Goal: Information Seeking & Learning: Find specific fact

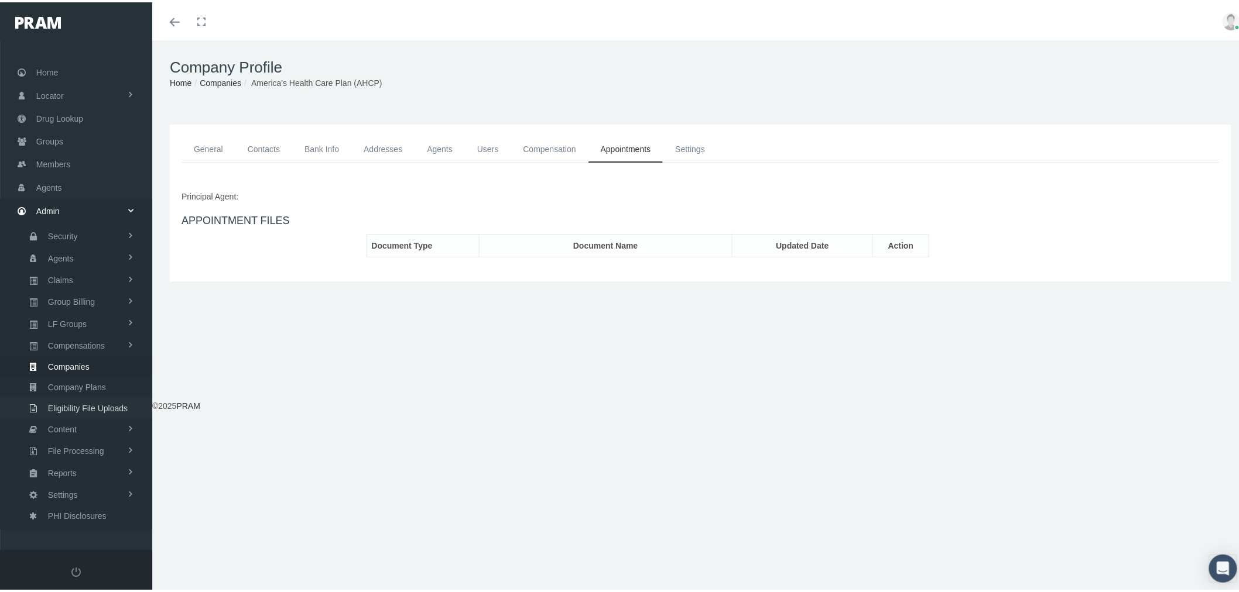
drag, startPoint x: 88, startPoint y: 403, endPoint x: 151, endPoint y: 413, distance: 63.4
click at [89, 403] on span "Eligibility File Uploads" at bounding box center [88, 406] width 80 height 20
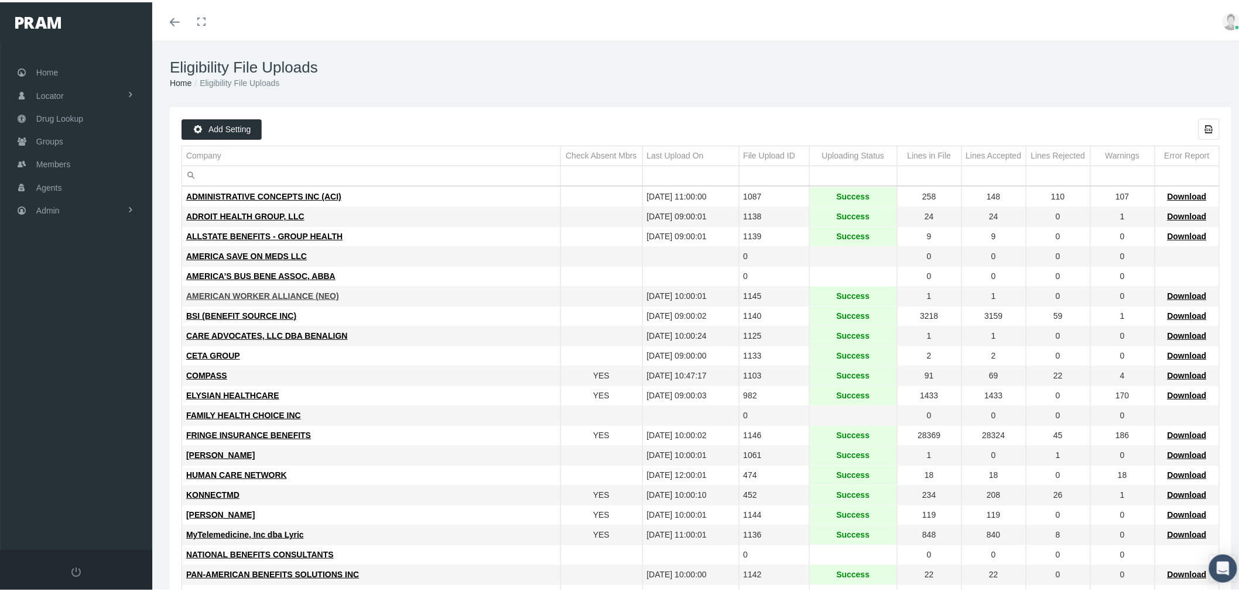
click at [238, 294] on span "AMERICAN WORKER ALLIANCE (NEO)" at bounding box center [262, 293] width 153 height 9
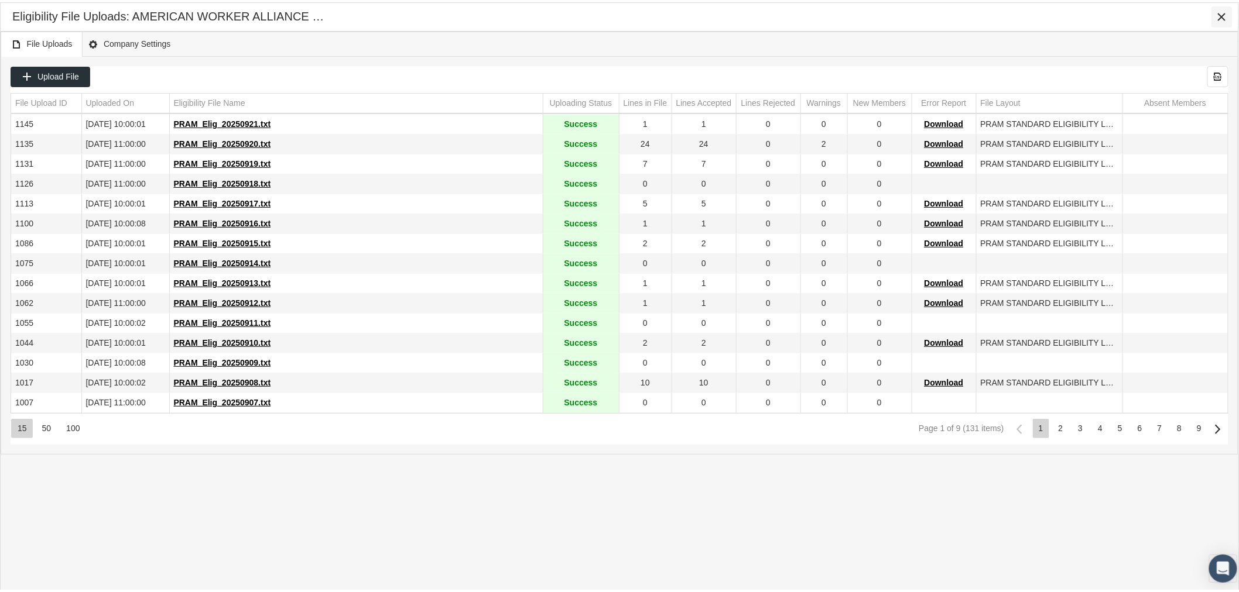
click at [1220, 13] on icon "Close" at bounding box center [1221, 14] width 11 height 11
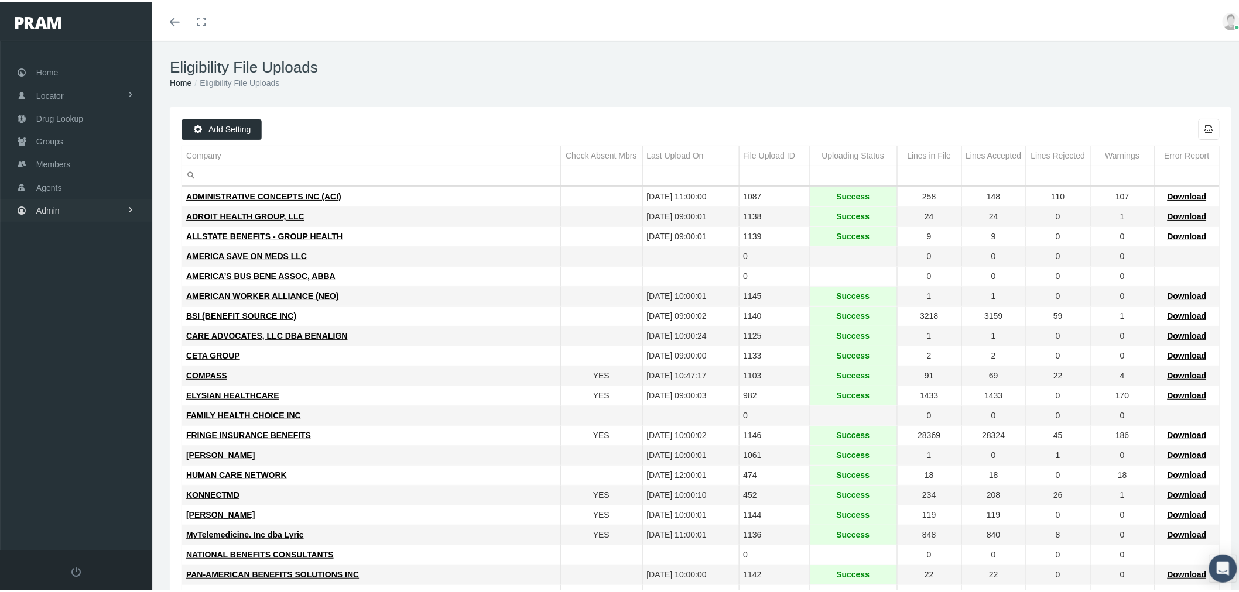
click at [104, 208] on link "Admin" at bounding box center [76, 208] width 152 height 23
click at [104, 276] on link "Claims" at bounding box center [76, 277] width 152 height 20
click at [80, 378] on span "All Claims" at bounding box center [64, 383] width 36 height 20
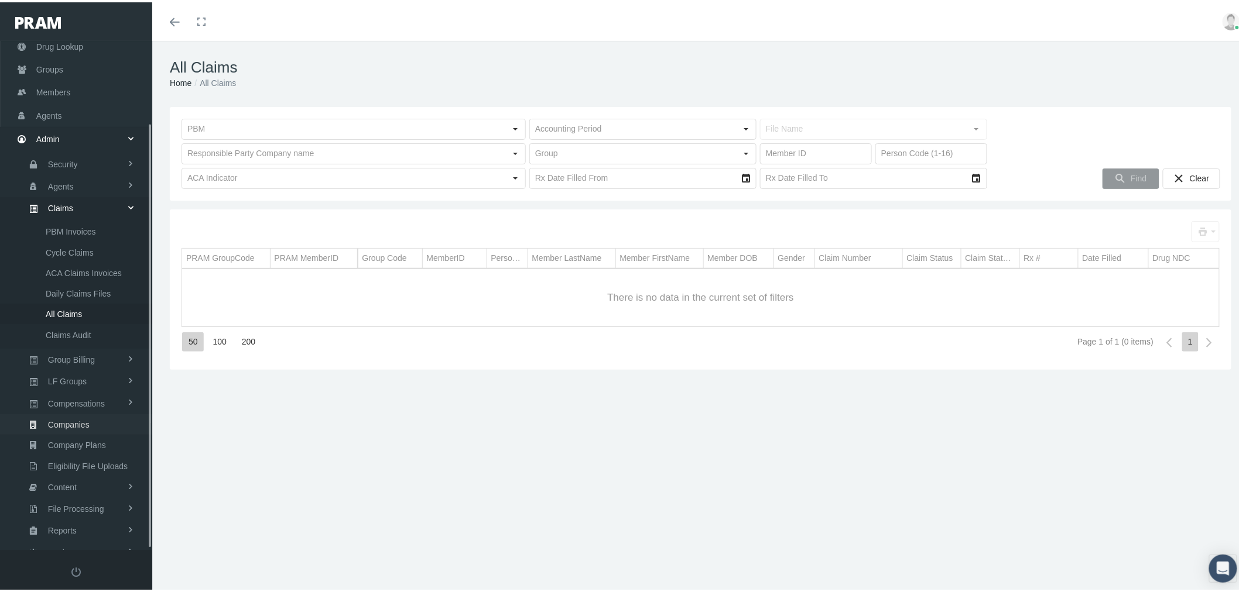
scroll to position [97, 0]
click at [73, 237] on span "ACA Claims Invoices" at bounding box center [84, 246] width 76 height 20
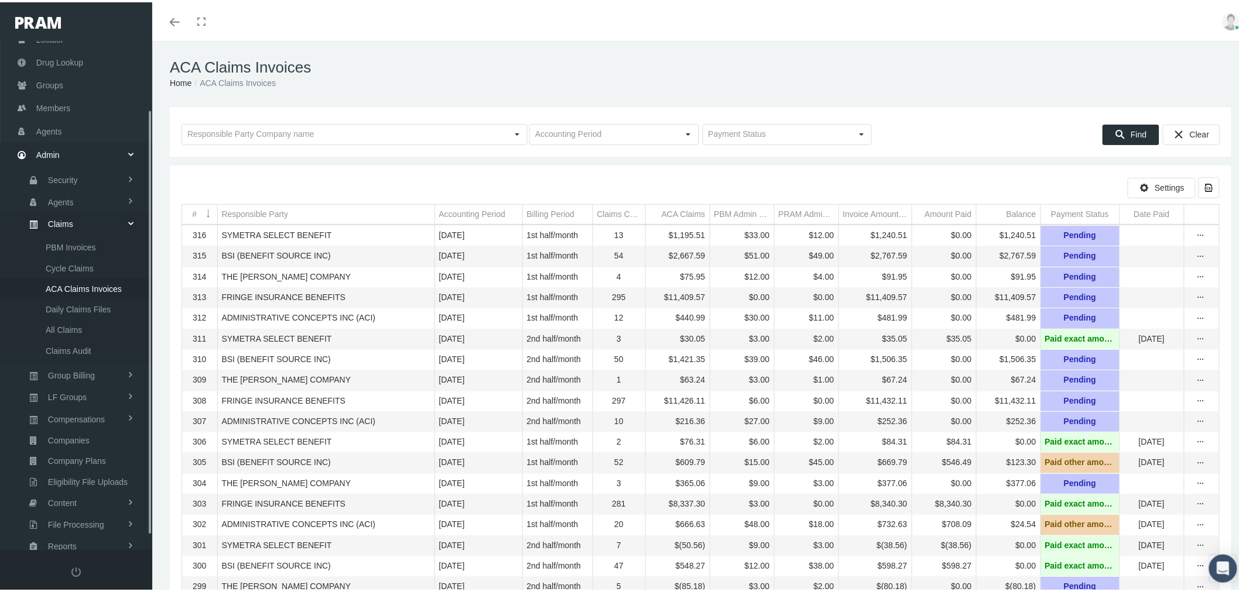
scroll to position [97, 0]
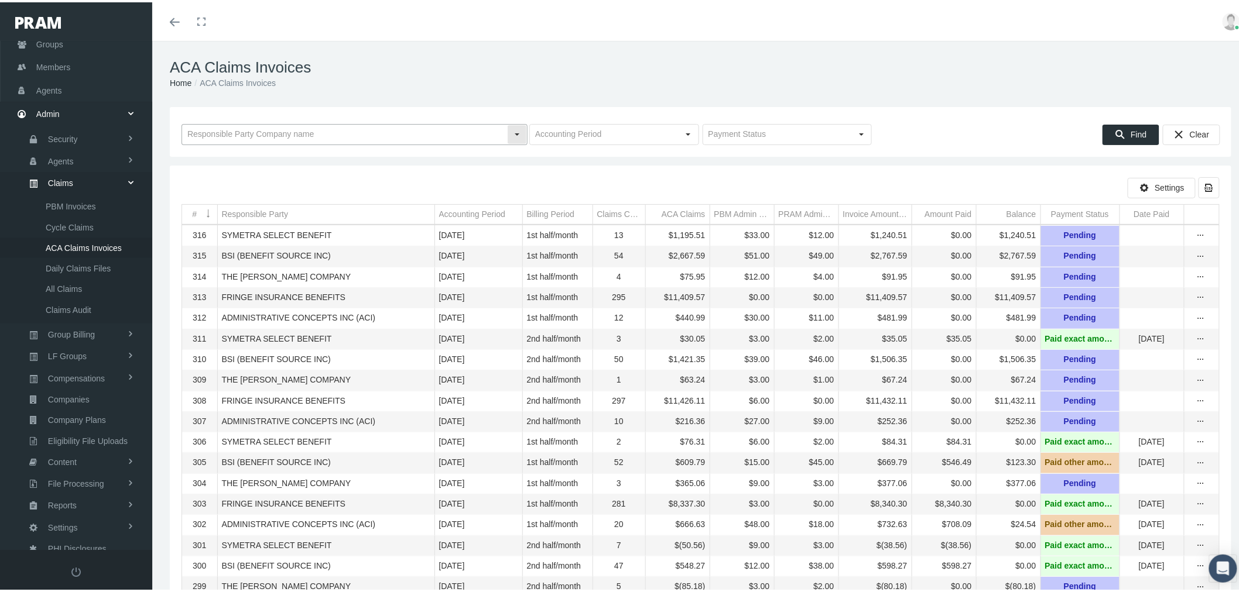
click at [512, 132] on div "Select" at bounding box center [517, 132] width 19 height 19
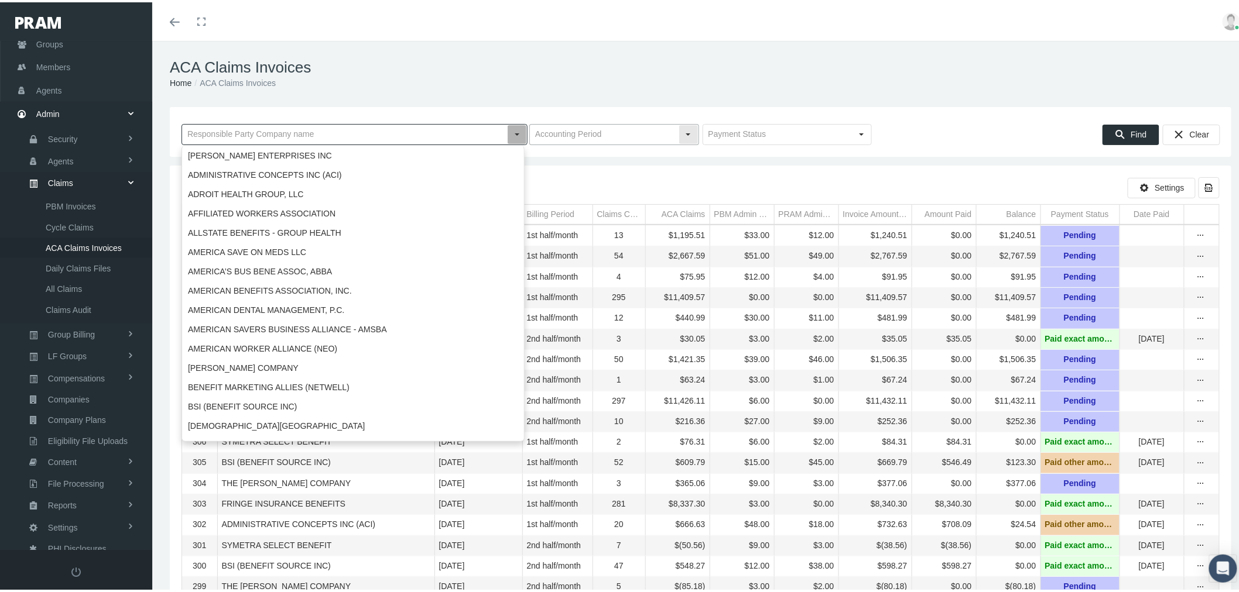
click at [580, 131] on input "text" at bounding box center [604, 132] width 149 height 20
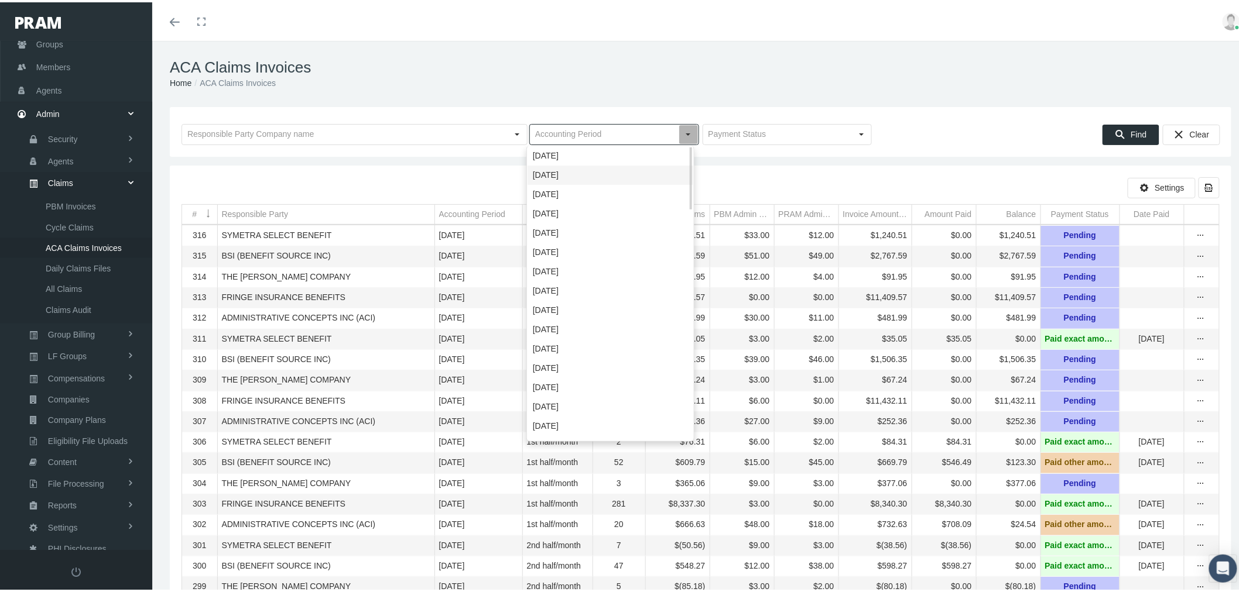
click at [586, 172] on div "September 2025" at bounding box center [610, 172] width 166 height 19
type input "September 2025"
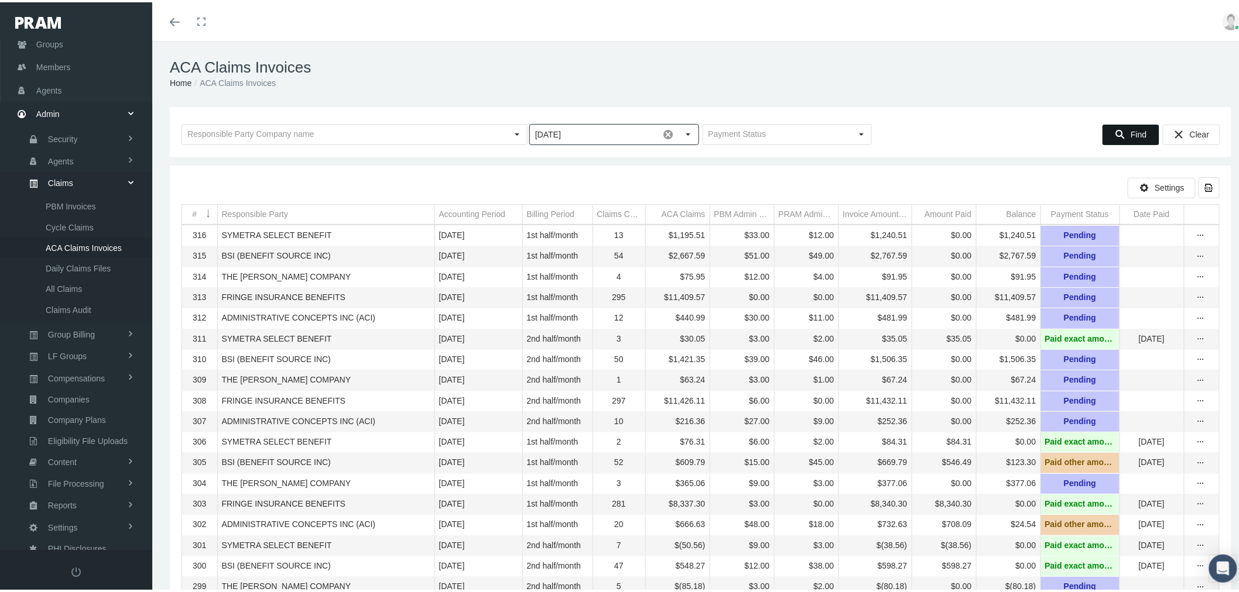
click at [1130, 136] on span "Find" at bounding box center [1138, 132] width 16 height 9
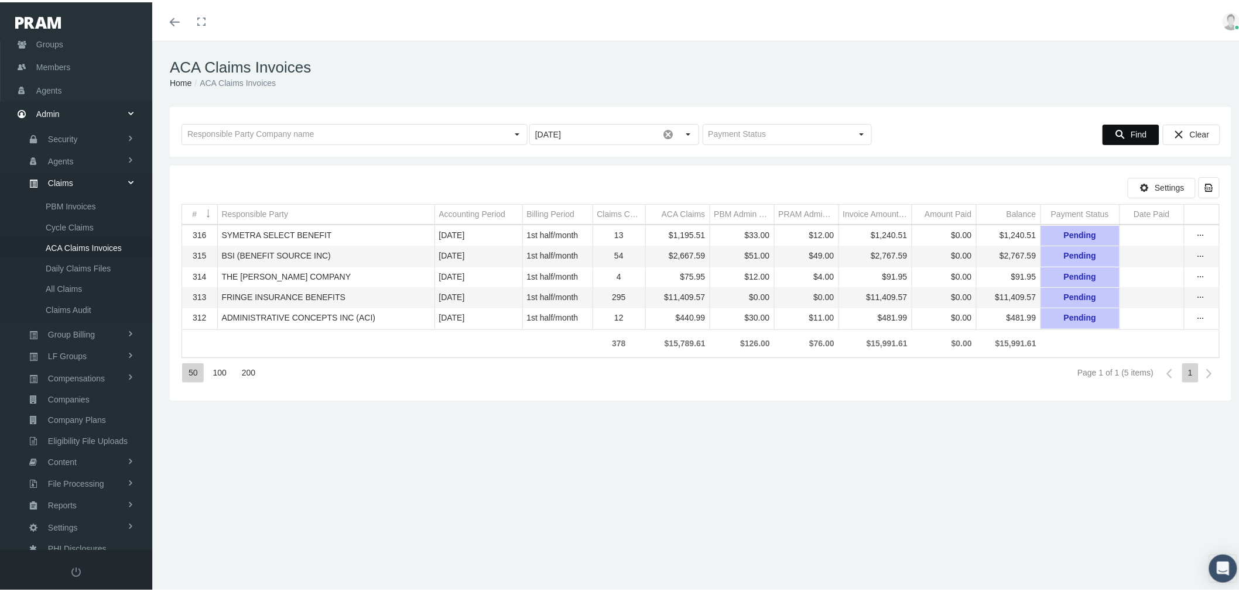
click at [1141, 130] on div "Find" at bounding box center [1131, 132] width 56 height 19
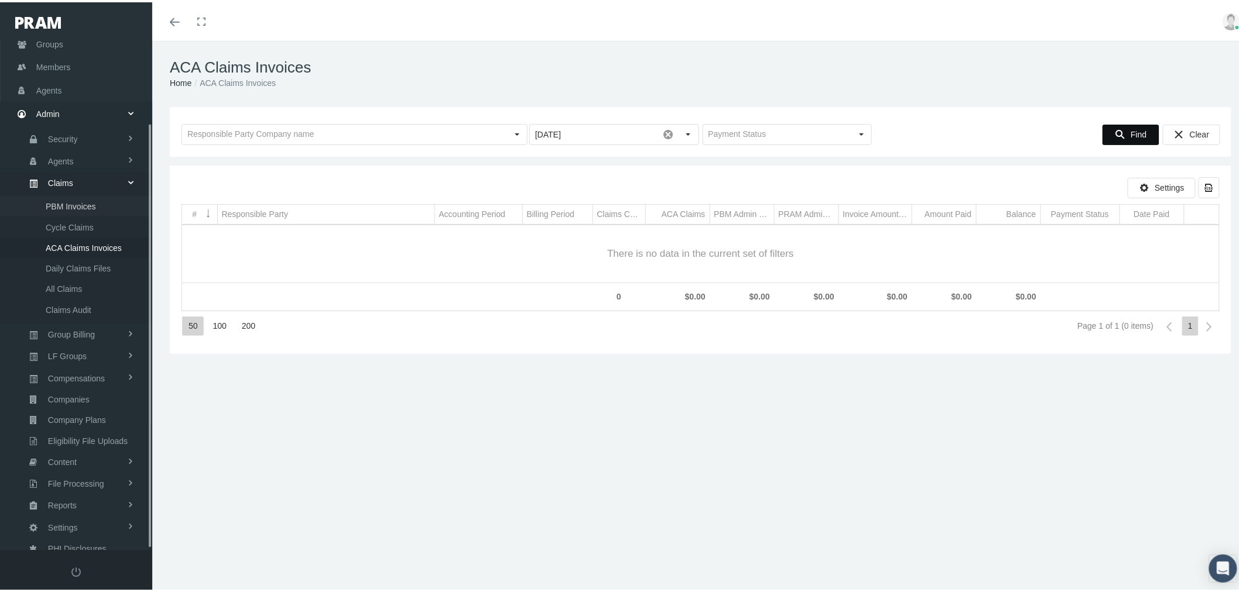
click at [73, 205] on span "PBM Invoices" at bounding box center [71, 204] width 50 height 20
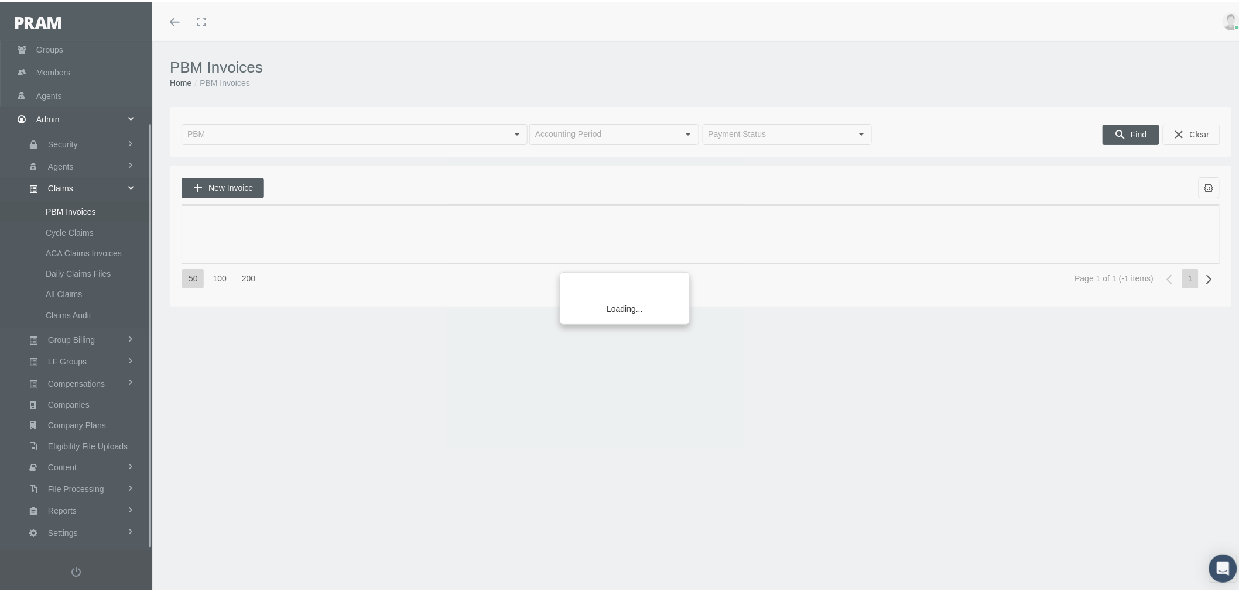
scroll to position [97, 0]
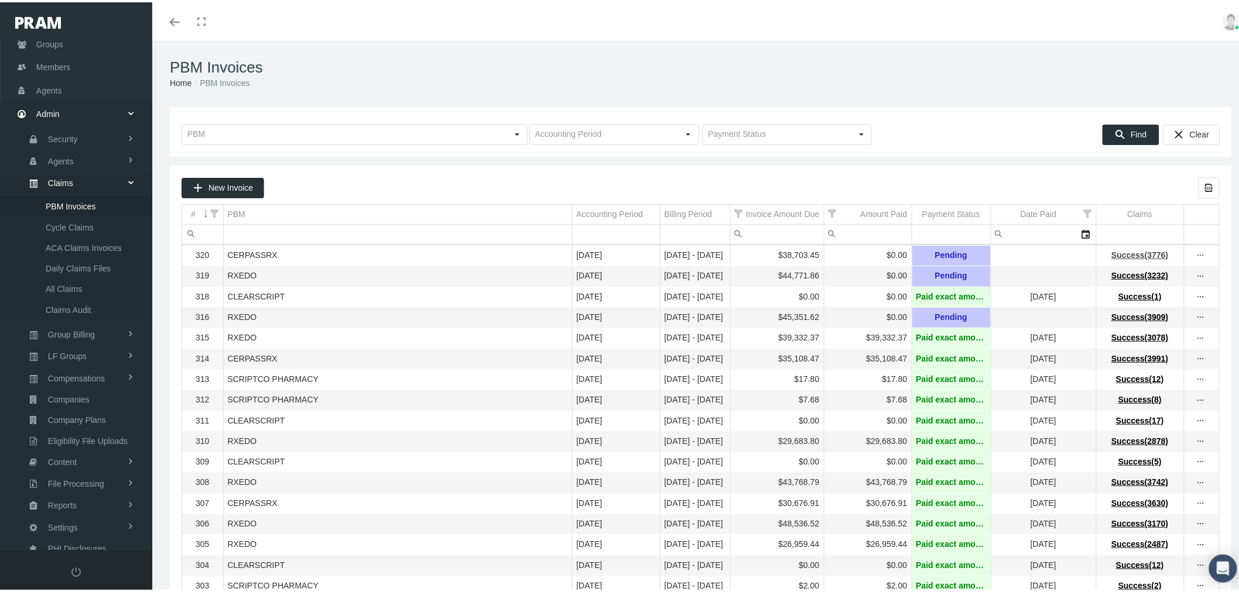
click at [1140, 255] on span "Success(3776)" at bounding box center [1139, 252] width 57 height 9
click at [87, 245] on span "ACA Claims Invoices" at bounding box center [84, 246] width 76 height 20
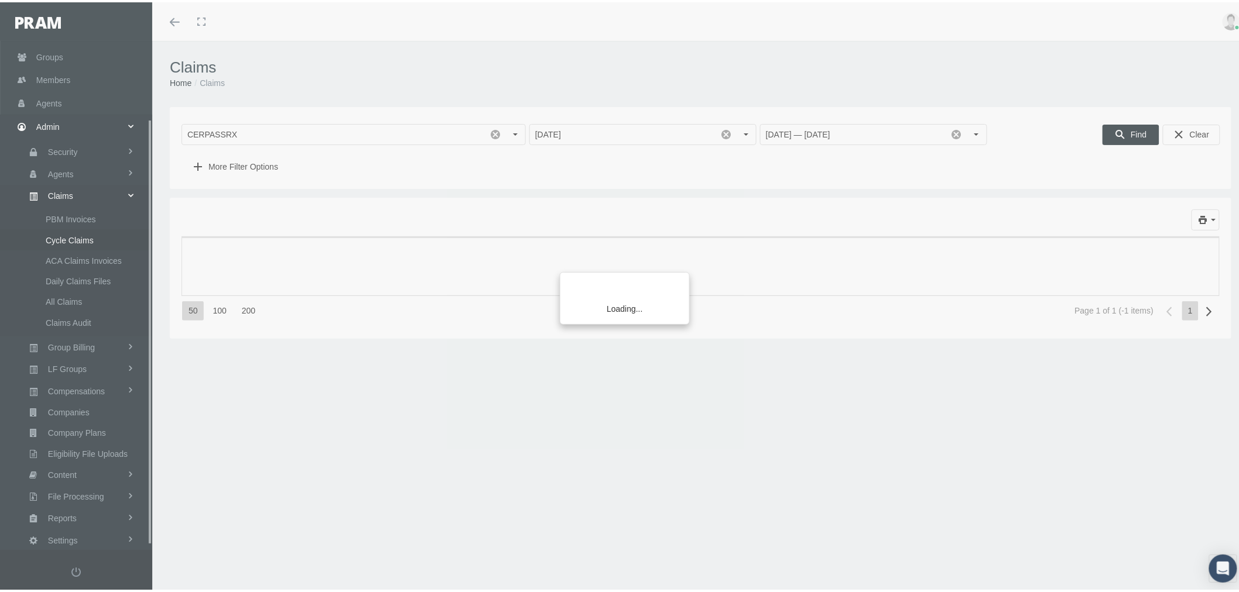
scroll to position [97, 0]
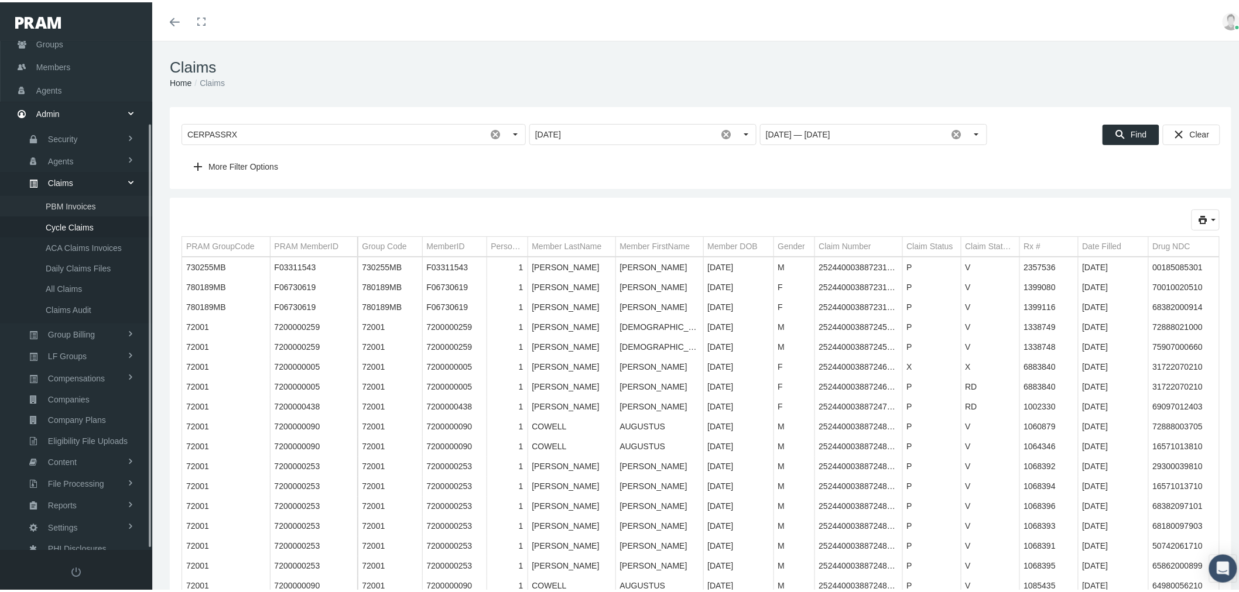
click at [92, 201] on span "PBM Invoices" at bounding box center [71, 204] width 50 height 20
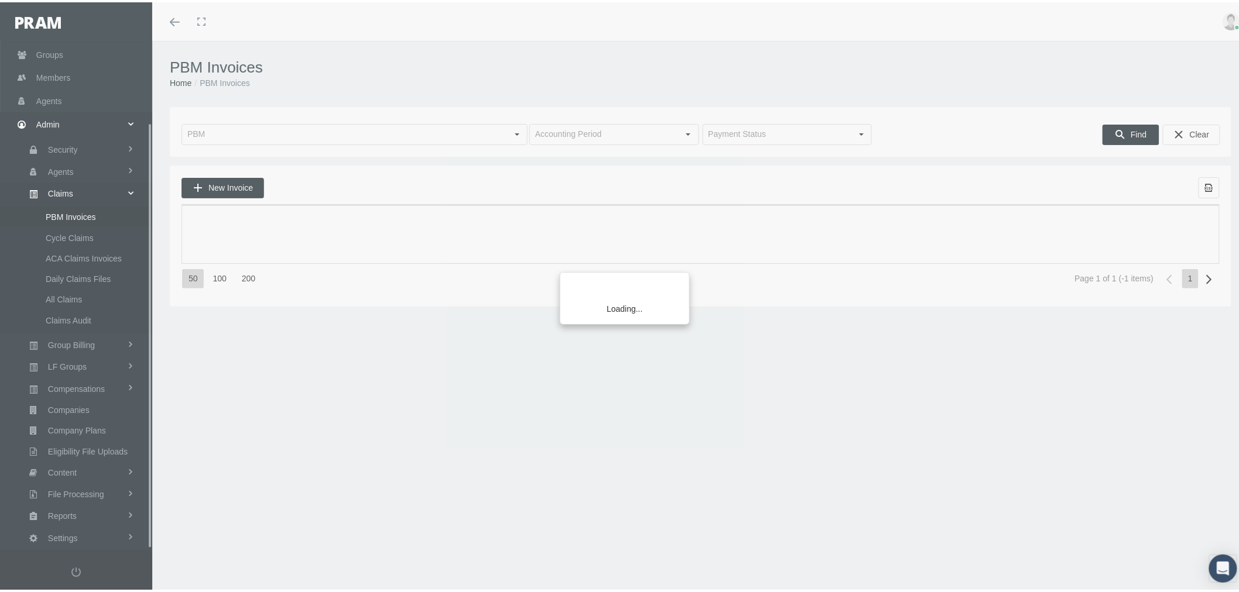
scroll to position [97, 0]
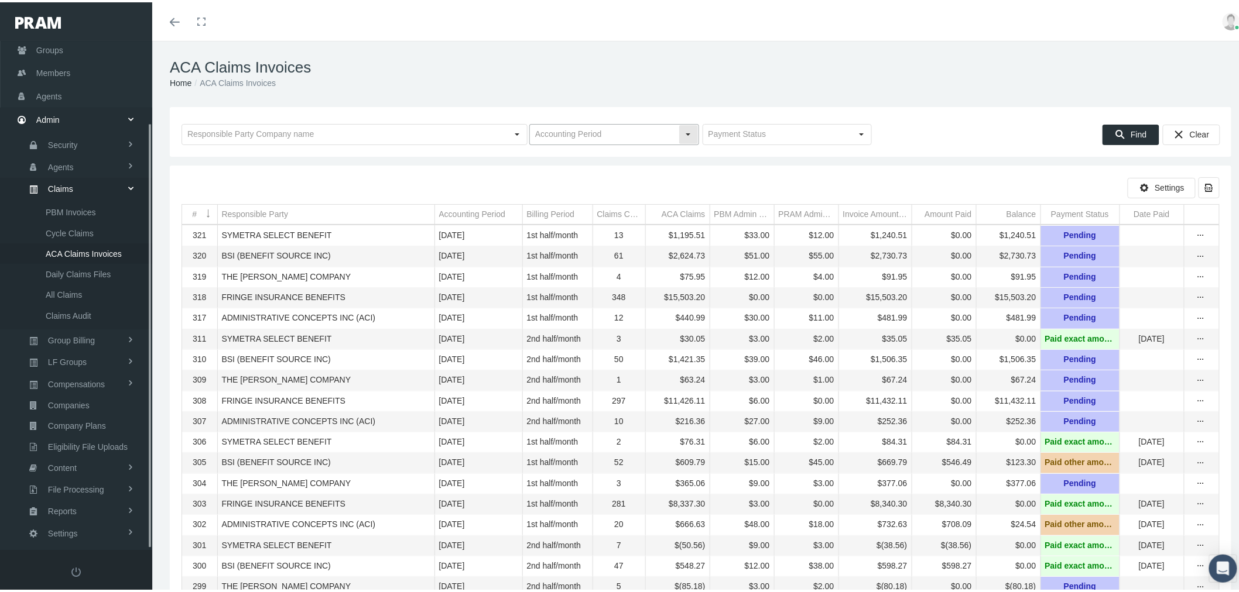
scroll to position [97, 0]
click at [581, 132] on input "text" at bounding box center [604, 132] width 149 height 20
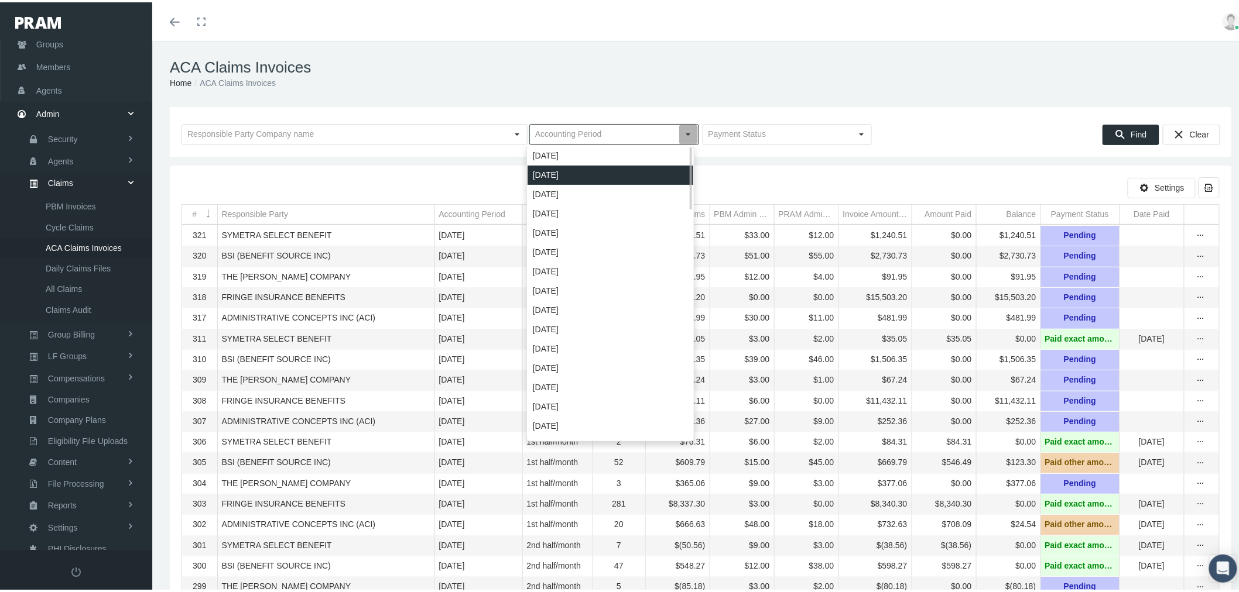
click at [574, 169] on div "September 2025" at bounding box center [610, 172] width 166 height 19
type input "September 2025"
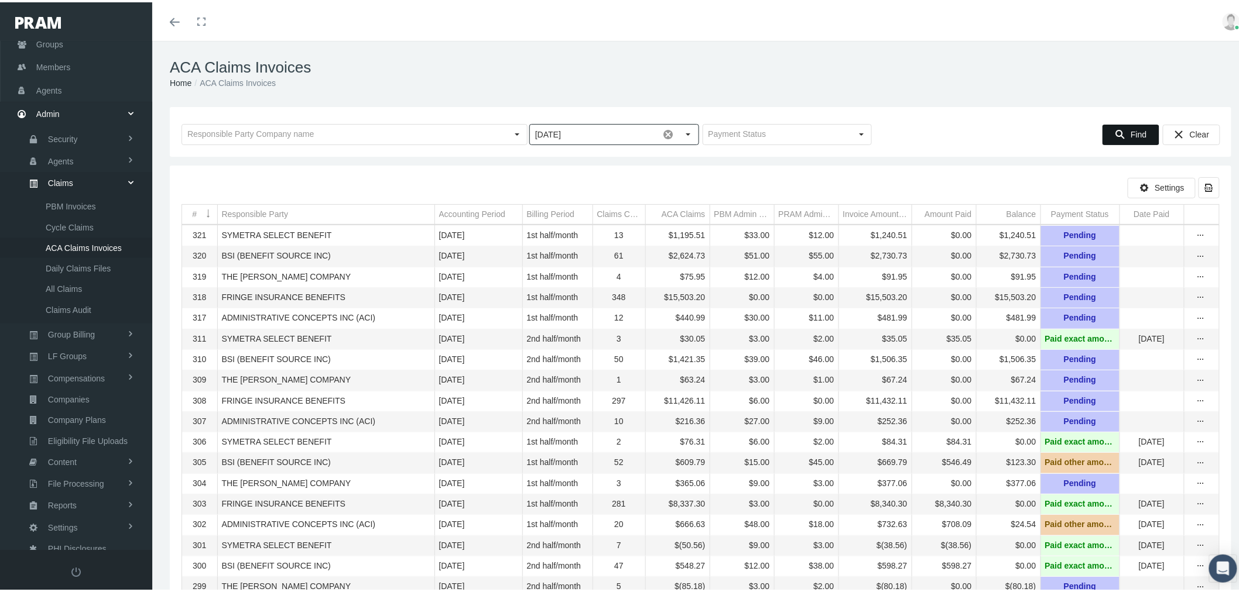
click at [1130, 128] on span "Find" at bounding box center [1138, 132] width 16 height 9
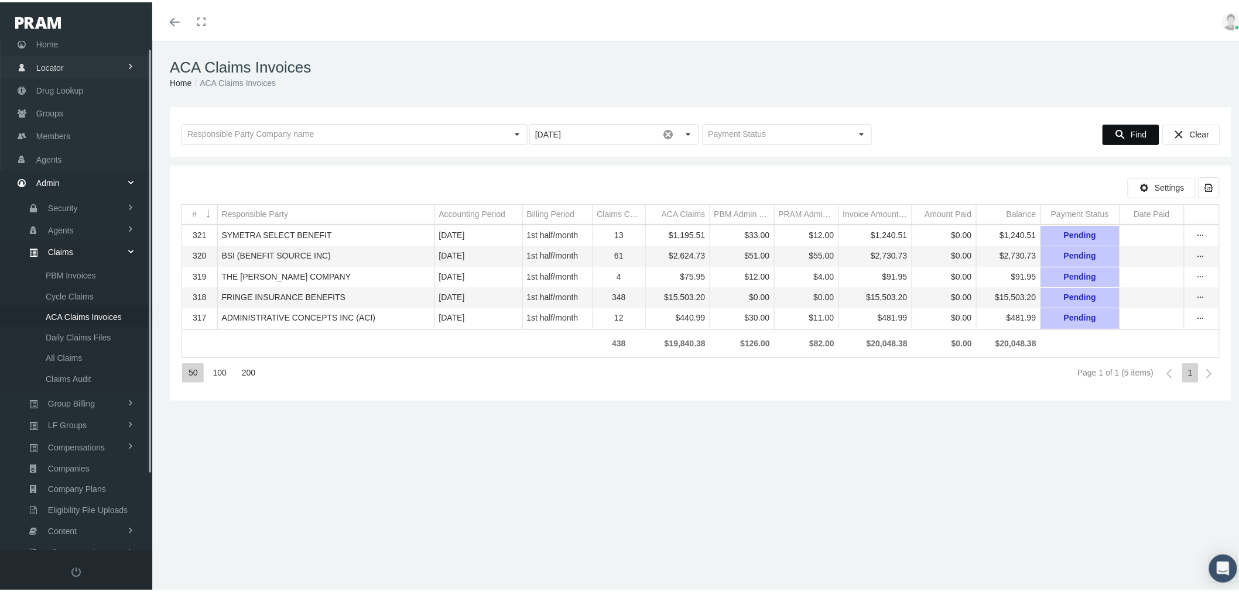
scroll to position [0, 0]
click at [69, 112] on span "Drug Lookup" at bounding box center [59, 116] width 47 height 22
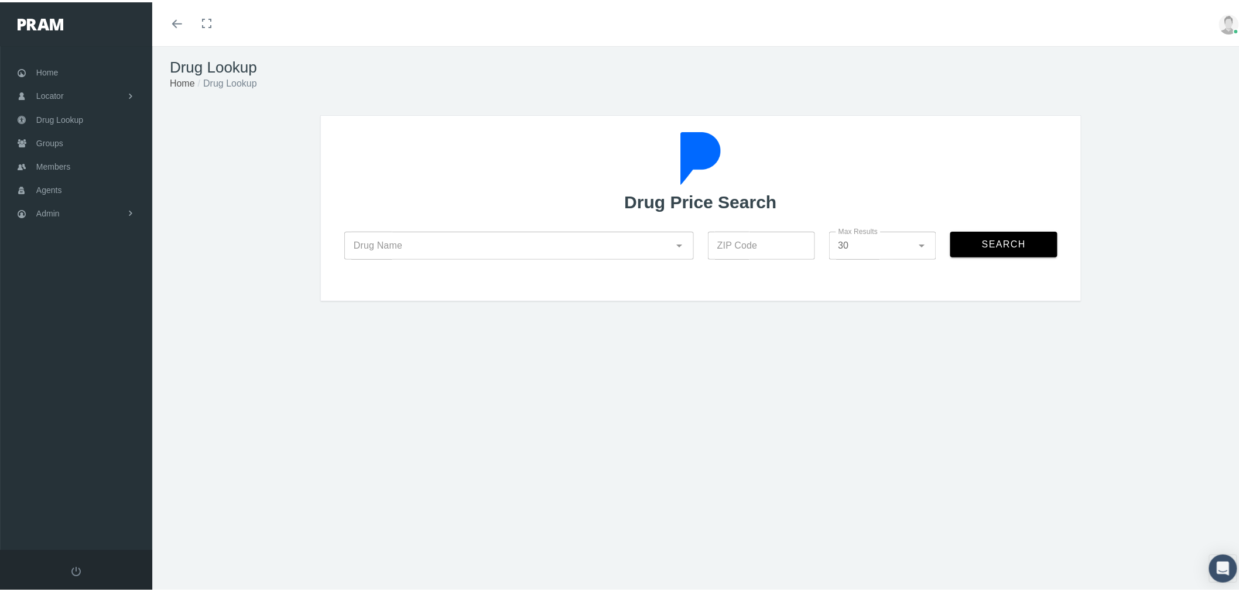
click at [759, 241] on input "ZIP Code" at bounding box center [761, 243] width 107 height 28
click at [774, 235] on input "ZIP Code" at bounding box center [761, 243] width 107 height 28
type input "85118"
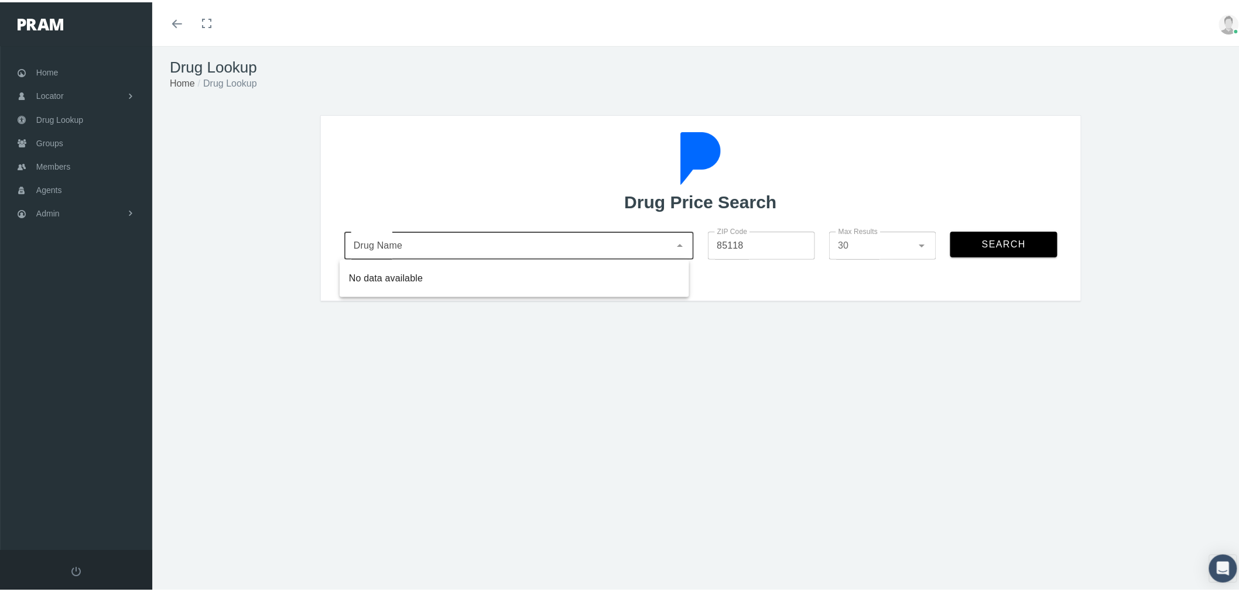
click at [621, 246] on input "Drug Name" at bounding box center [507, 243] width 326 height 14
click at [512, 279] on div "[MEDICAL_DATA] - 75 MG Tablet (Brand)" at bounding box center [514, 276] width 331 height 14
type input "[MEDICAL_DATA] - 75 MG Tablet (Brand)"
click at [1020, 240] on button "Search" at bounding box center [1003, 242] width 107 height 26
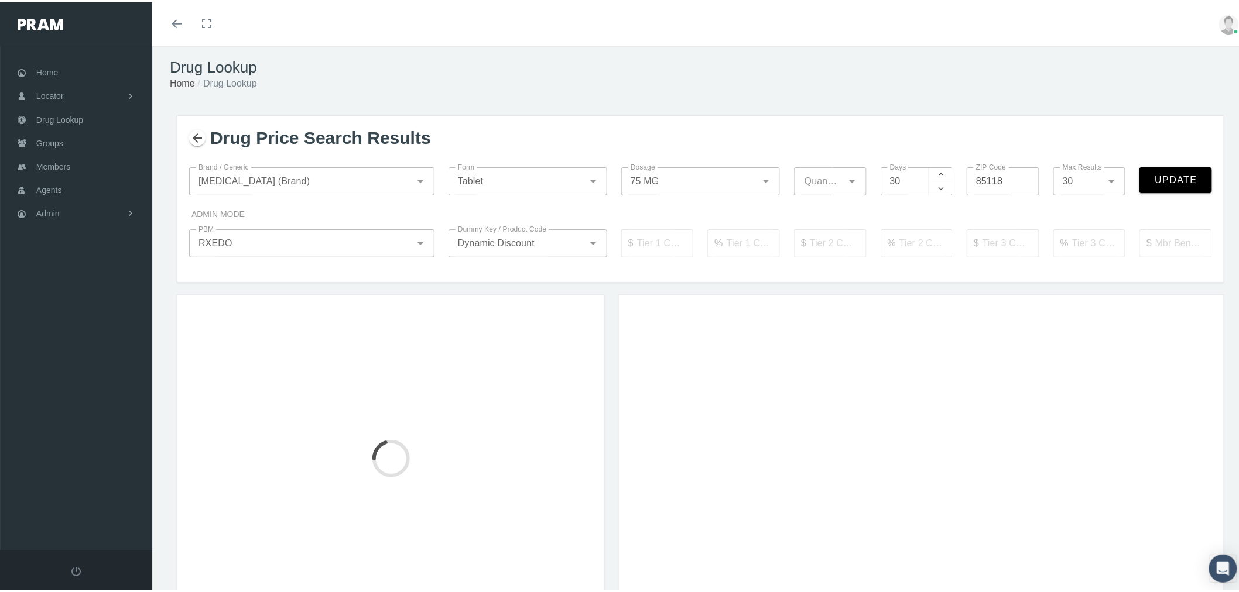
type input "30"
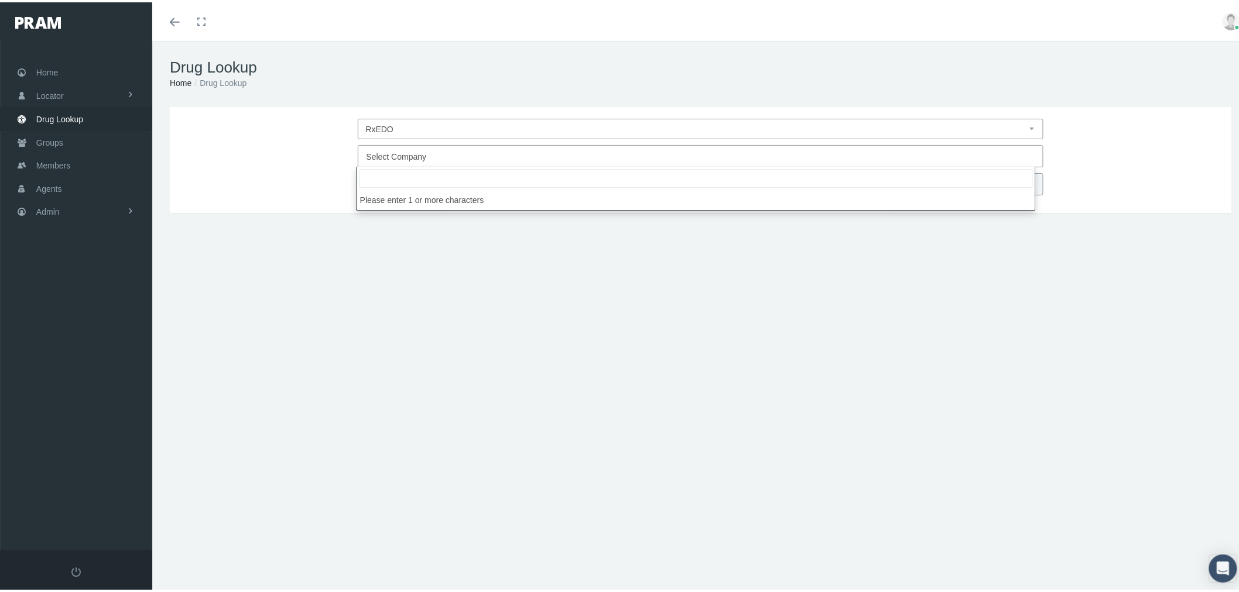
click at [405, 153] on span "Select Company" at bounding box center [396, 154] width 60 height 9
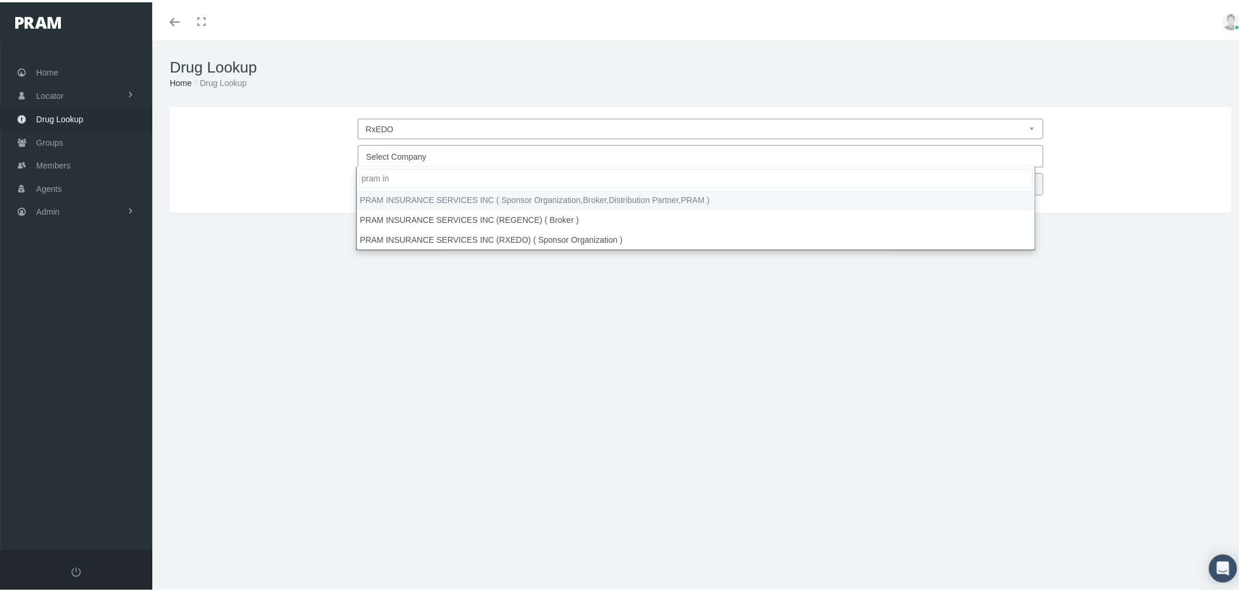
type input "pram in"
select select "53"
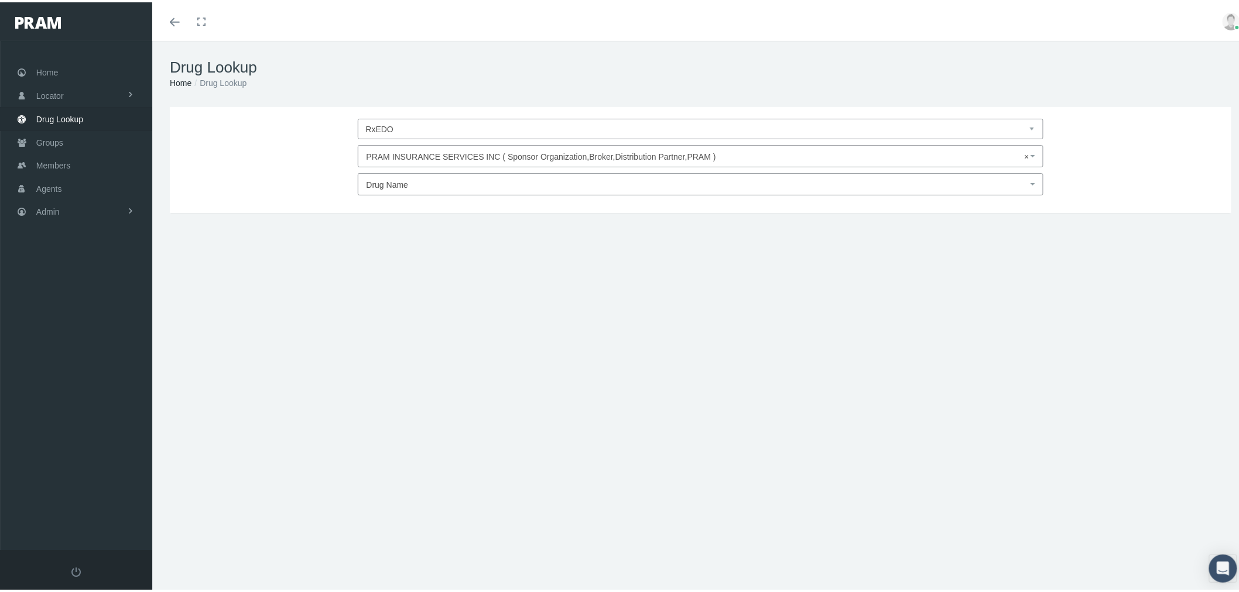
click at [419, 186] on span "Drug Name" at bounding box center [696, 182] width 661 height 15
type input "gemte"
select select "Gemtesa"
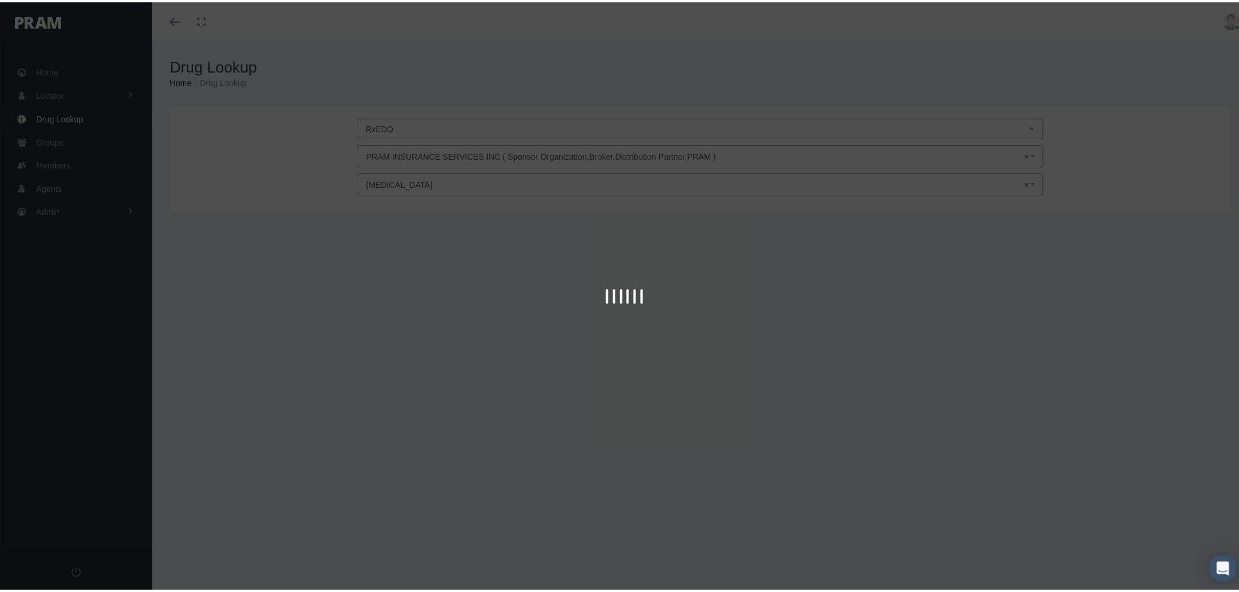
type input "30"
select select "Tablet"
select select "75 MG"
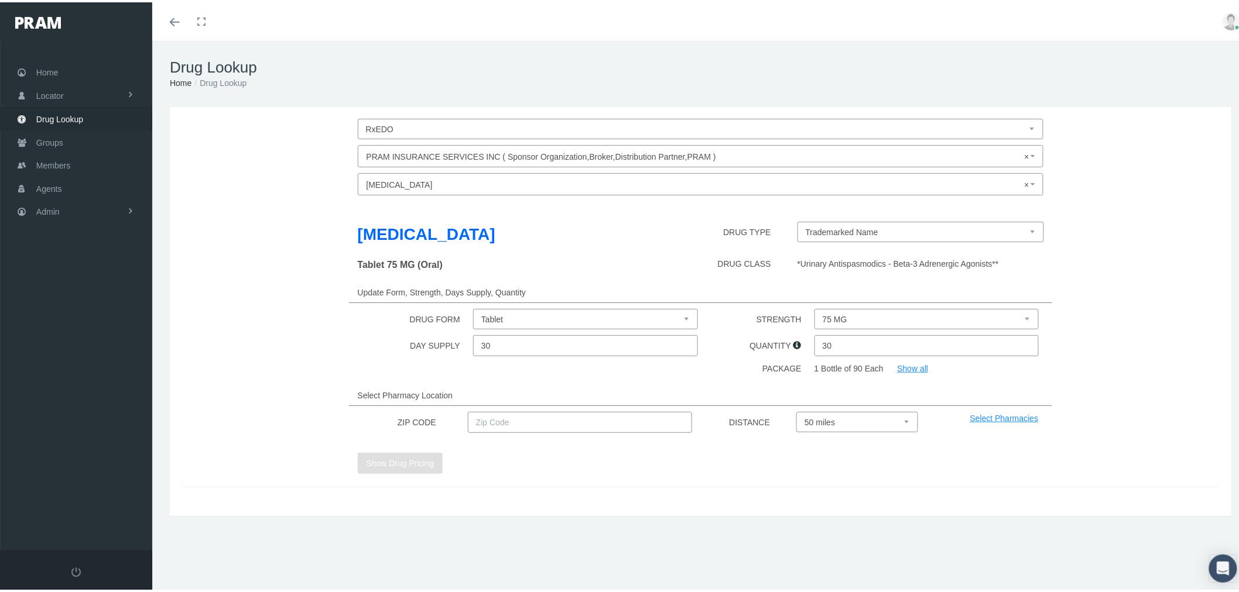
click at [499, 416] on input "text" at bounding box center [580, 420] width 225 height 21
click at [411, 459] on button "Show Drug Pricing" at bounding box center [400, 461] width 85 height 21
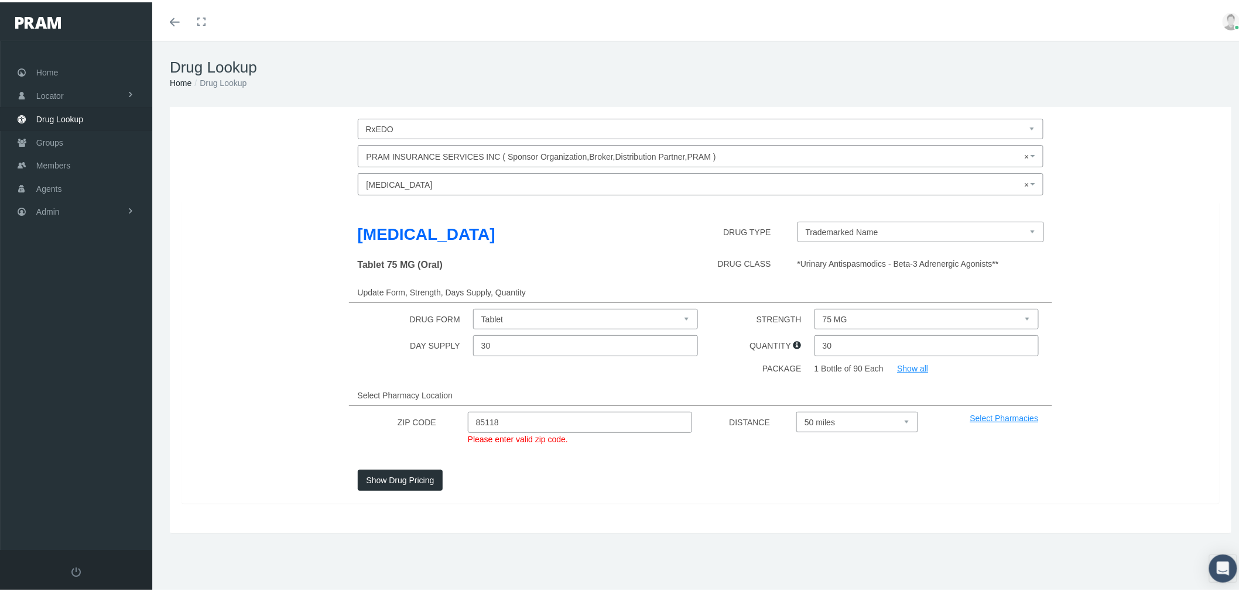
drag, startPoint x: 513, startPoint y: 418, endPoint x: 484, endPoint y: 420, distance: 28.7
click at [484, 420] on input "85118" at bounding box center [580, 420] width 225 height 21
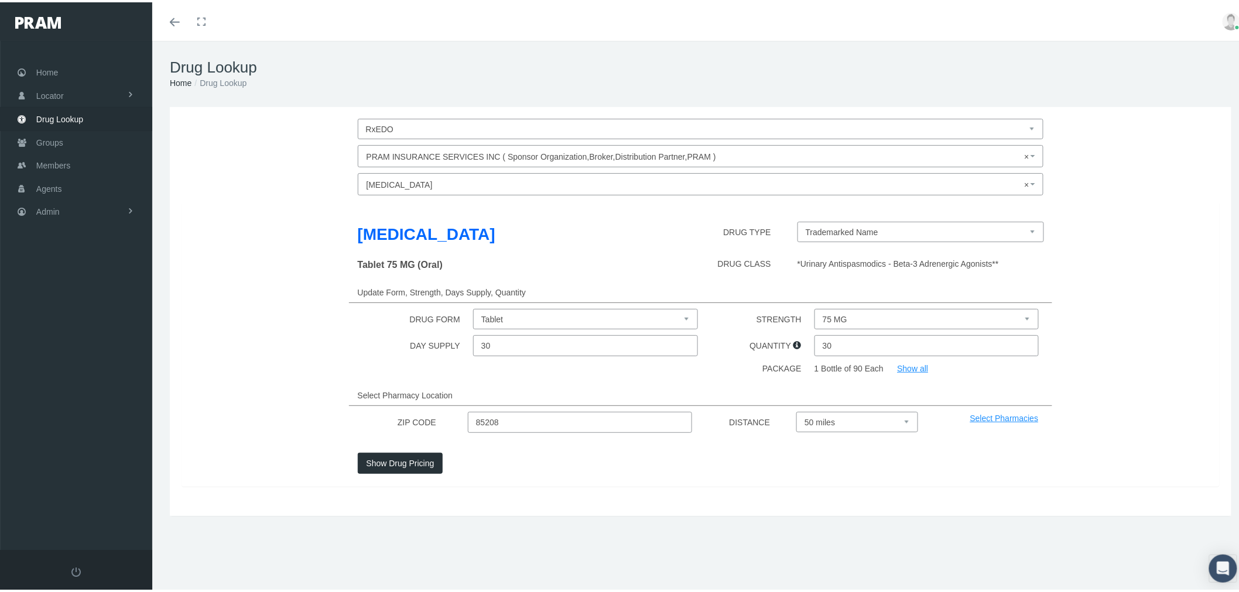
type input "85208"
click at [400, 452] on button "Show Drug Pricing" at bounding box center [400, 461] width 85 height 21
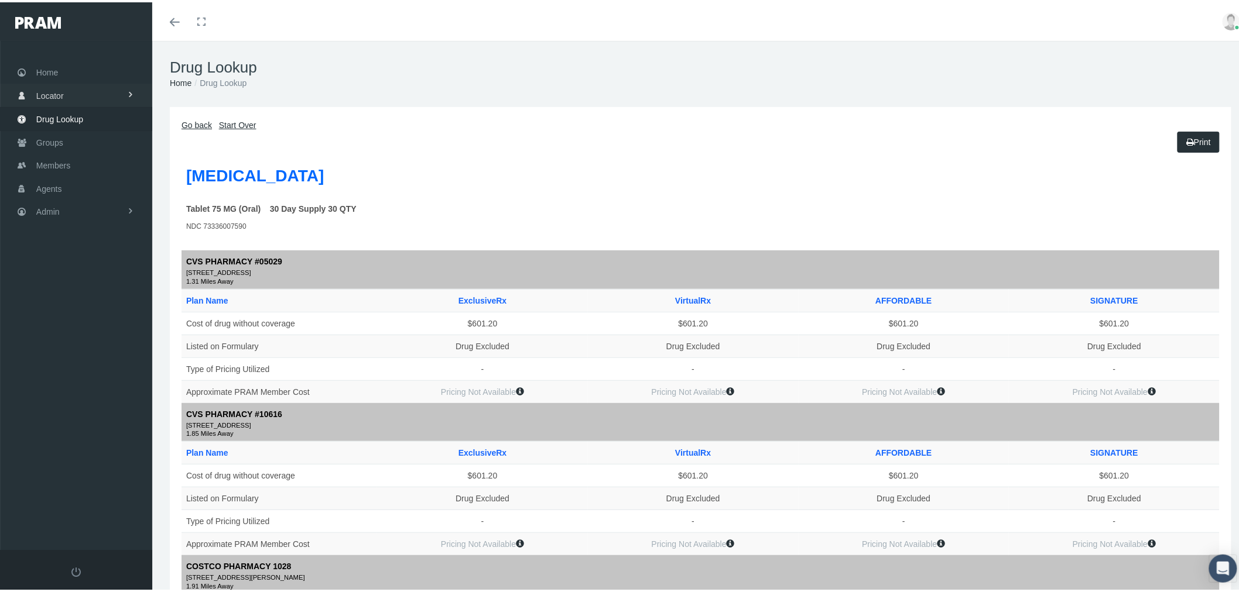
click at [98, 92] on link "Locator" at bounding box center [76, 92] width 152 height 23
click at [95, 118] on link "Pharmacy" at bounding box center [76, 118] width 152 height 20
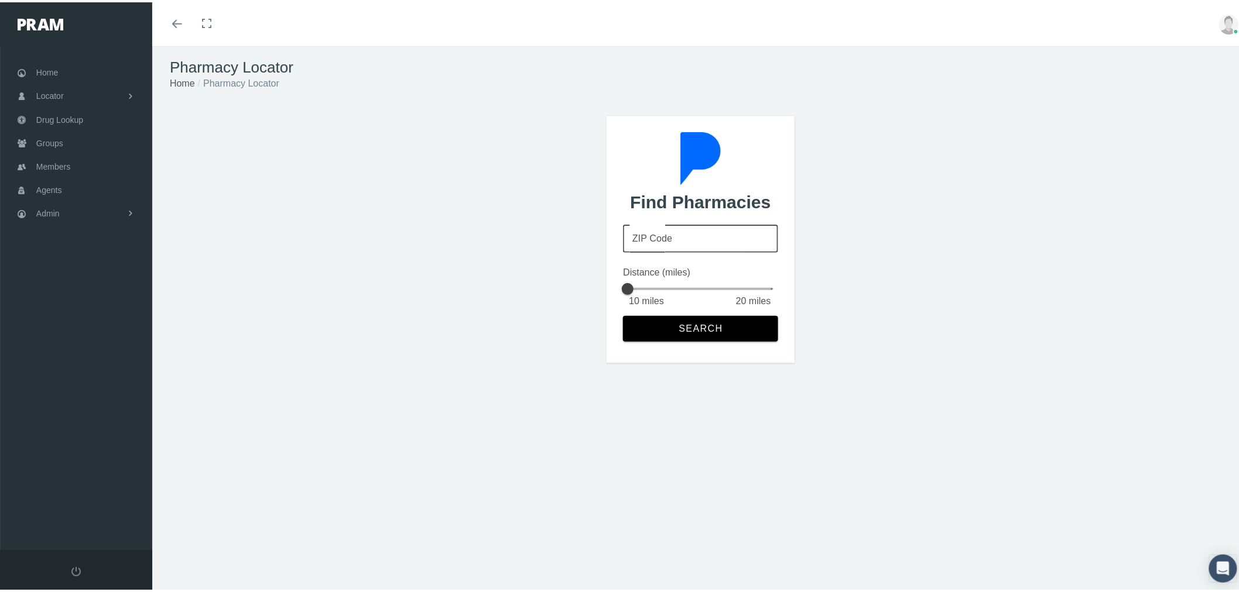
click at [691, 223] on input "ZIP Code" at bounding box center [700, 236] width 155 height 28
click at [700, 233] on input "8511" at bounding box center [700, 236] width 155 height 28
type input "85118"
click at [693, 322] on span "Search" at bounding box center [700, 326] width 45 height 11
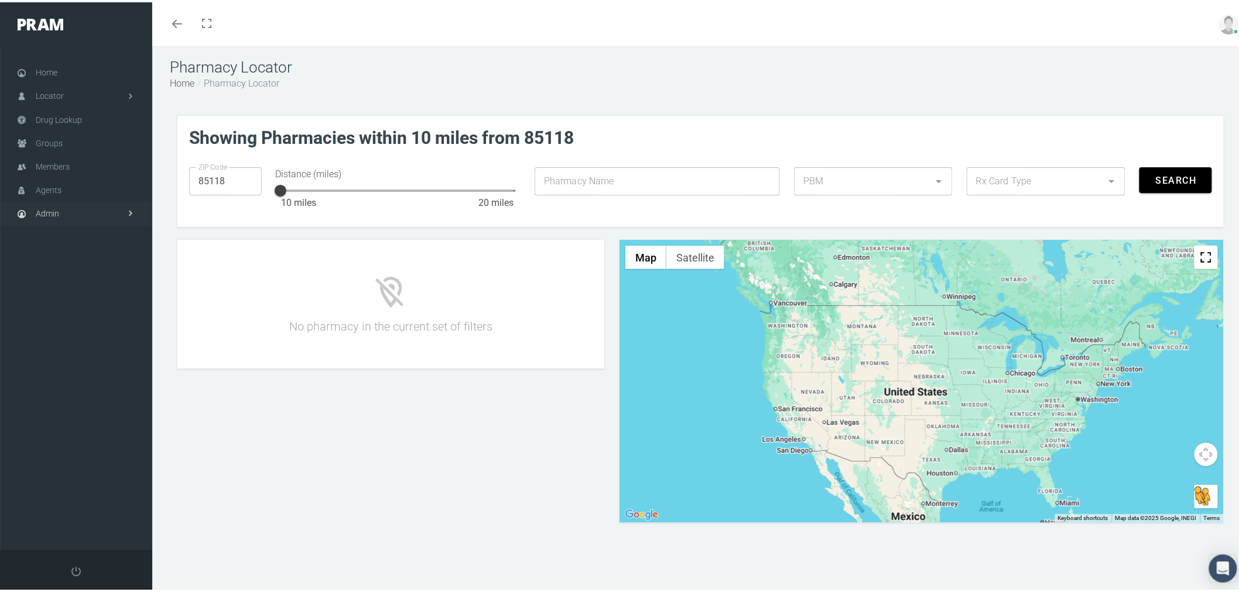
drag, startPoint x: 95, startPoint y: 208, endPoint x: 105, endPoint y: 190, distance: 20.2
click at [95, 208] on link "Admin" at bounding box center [76, 211] width 152 height 23
click at [83, 422] on link "Content" at bounding box center [76, 432] width 152 height 21
click at [89, 447] on span "Email Templates" at bounding box center [75, 457] width 59 height 20
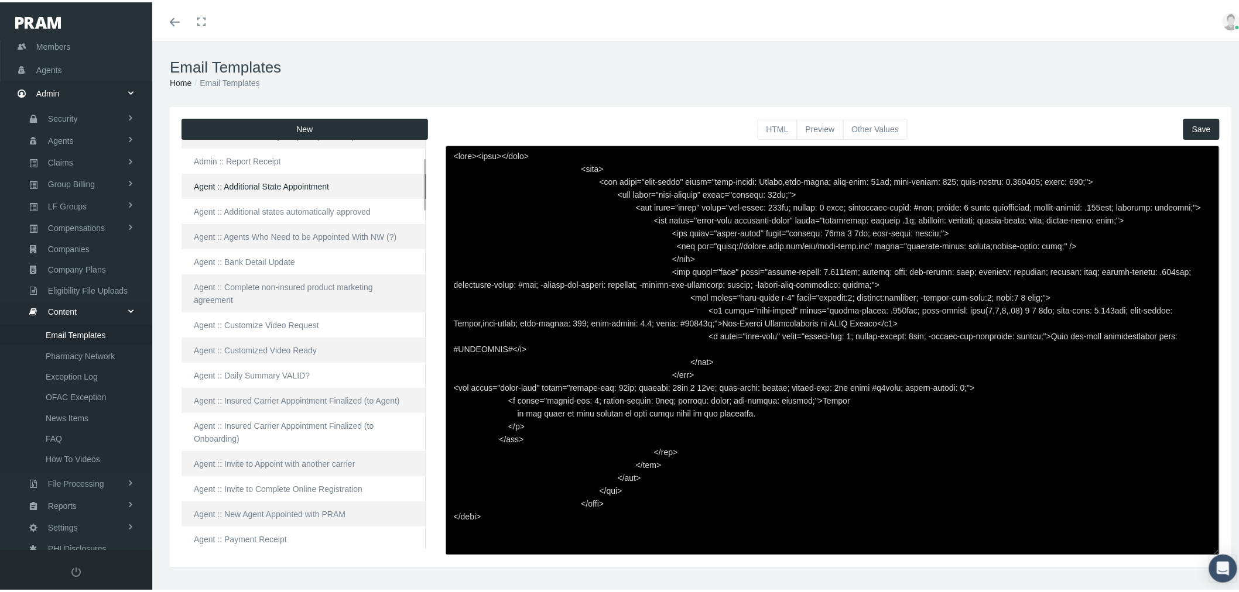
scroll to position [130, 0]
click at [330, 410] on link "Agent :: Insured Carrier Appointment Finalized (to Onboarding)" at bounding box center [303, 429] width 245 height 38
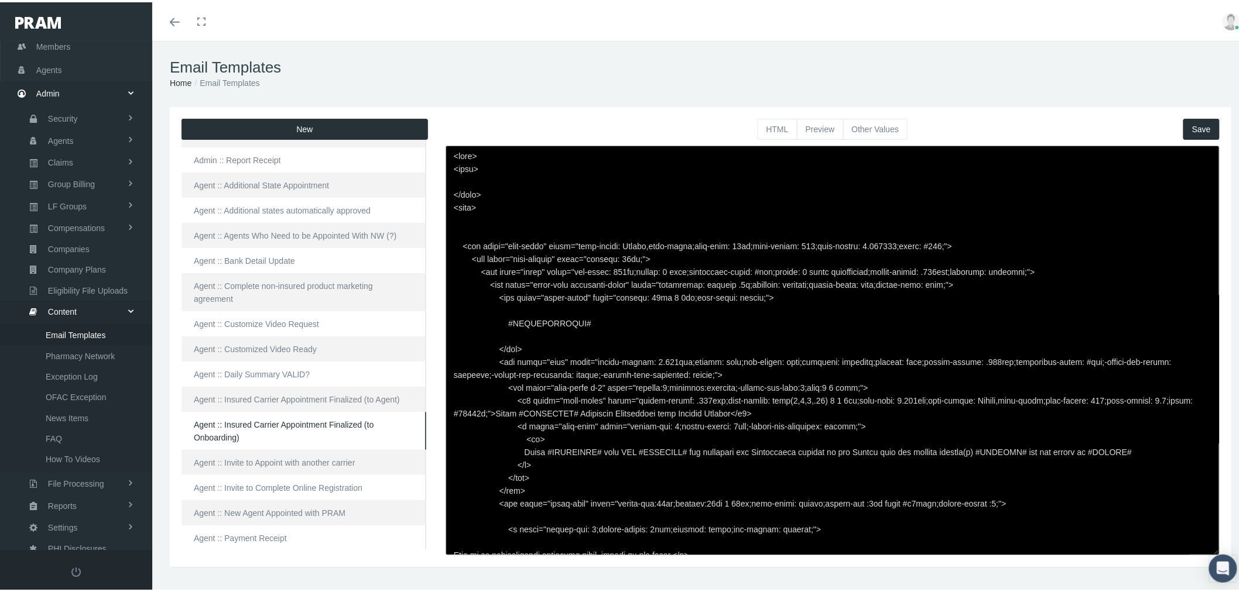
click at [1034, 449] on textarea at bounding box center [832, 348] width 774 height 410
type textarea "<html> <head> </head> <body> <div class="page-email" style="font-family: Roboto…"
click at [1187, 125] on button "Save" at bounding box center [1201, 126] width 36 height 21
